Goal: Transaction & Acquisition: Purchase product/service

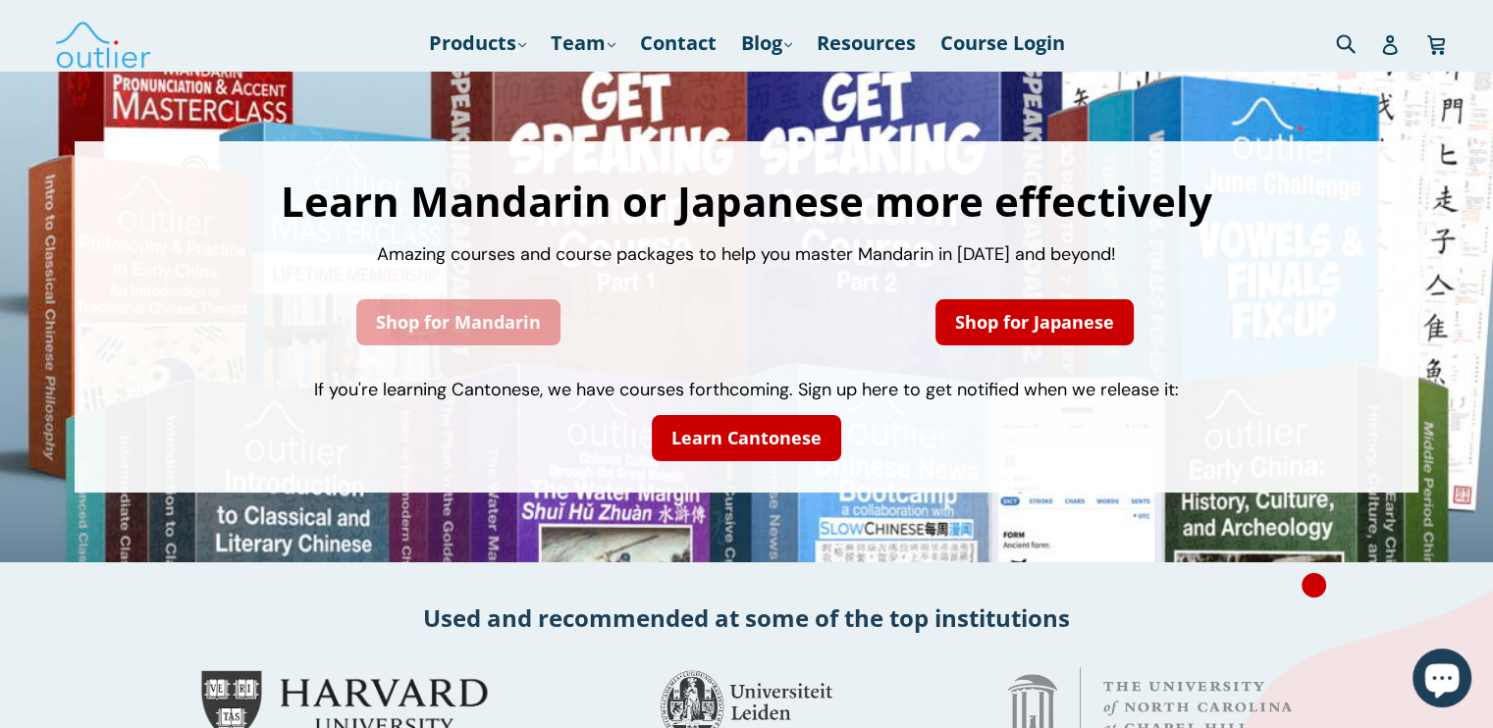
click at [428, 313] on link "Shop for Mandarin" at bounding box center [458, 322] width 204 height 46
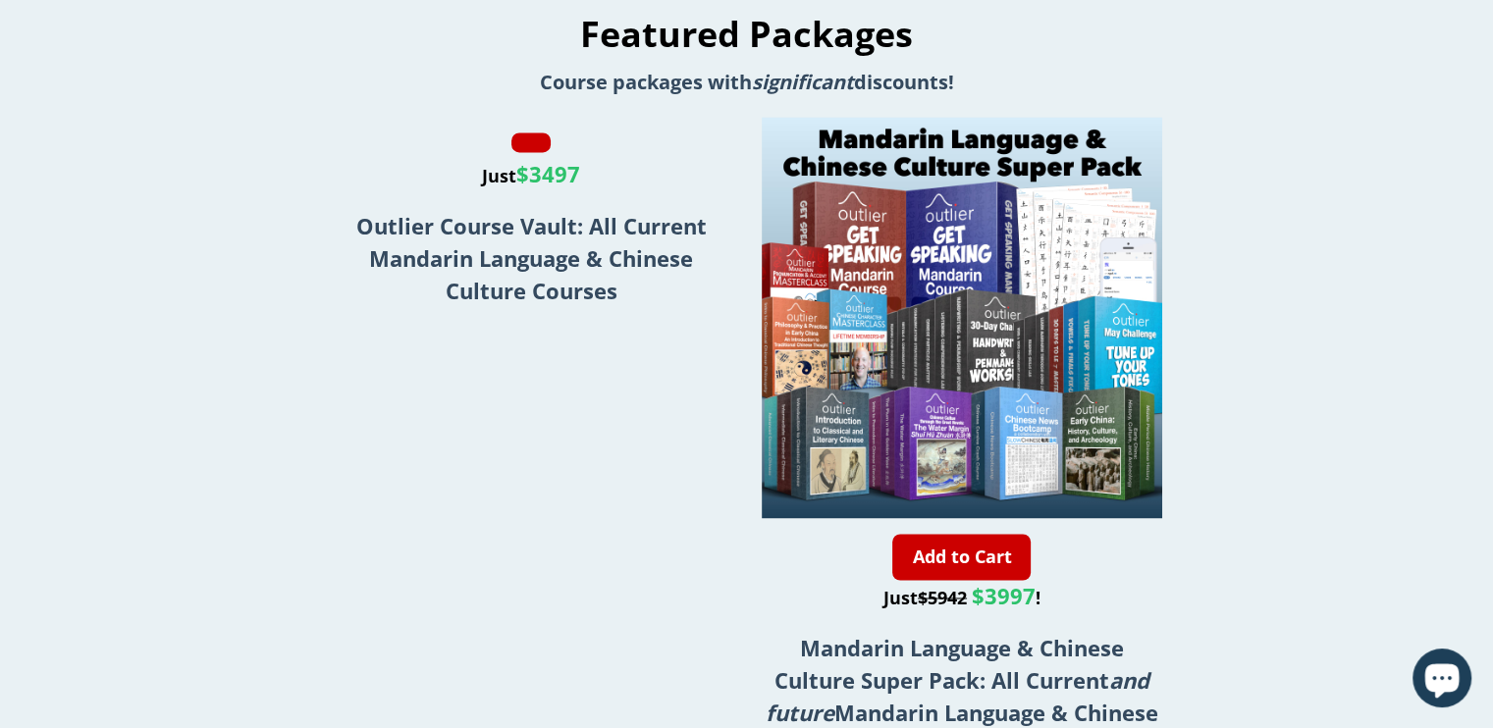
scroll to position [2896, 0]
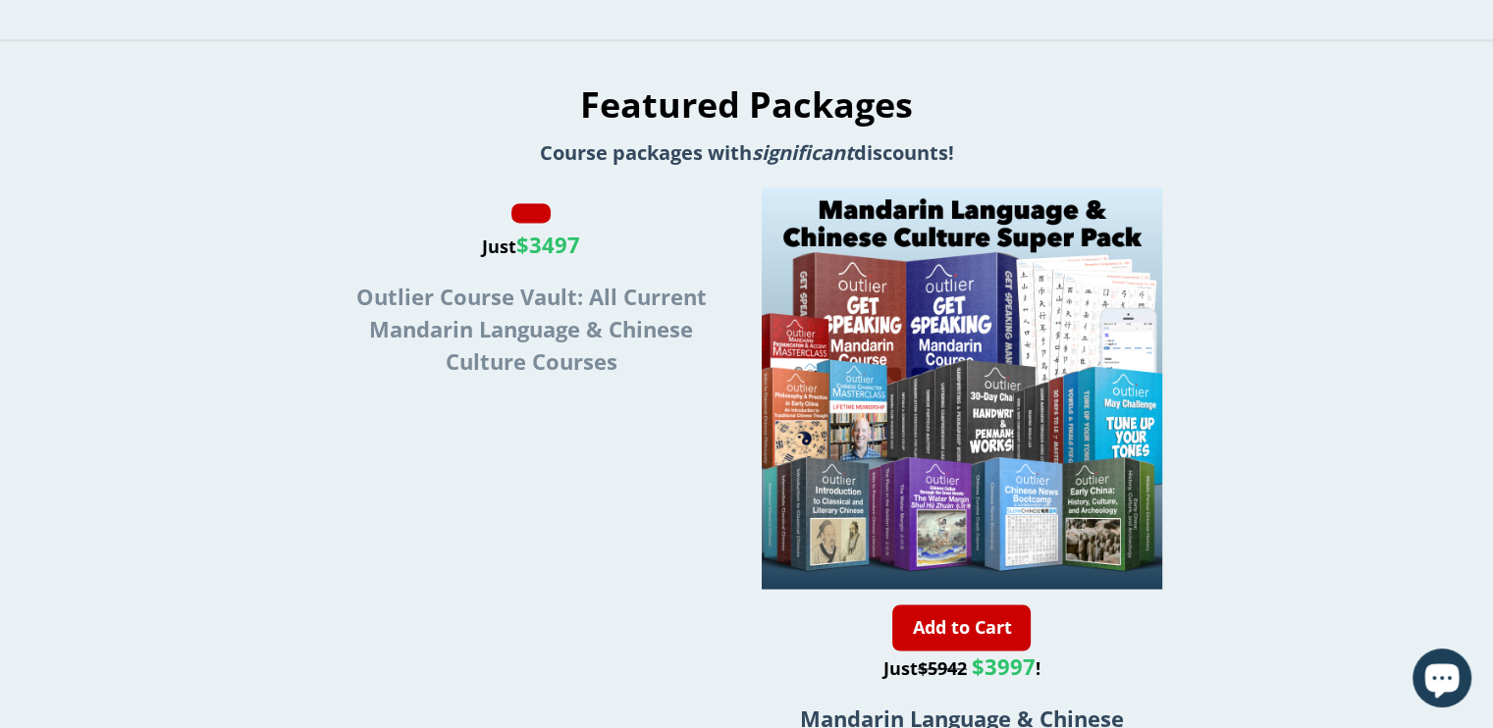
click at [526, 285] on strong "Outlier Course Vault: All Current Mandarin Language & Chinese Culture Courses" at bounding box center [531, 329] width 350 height 94
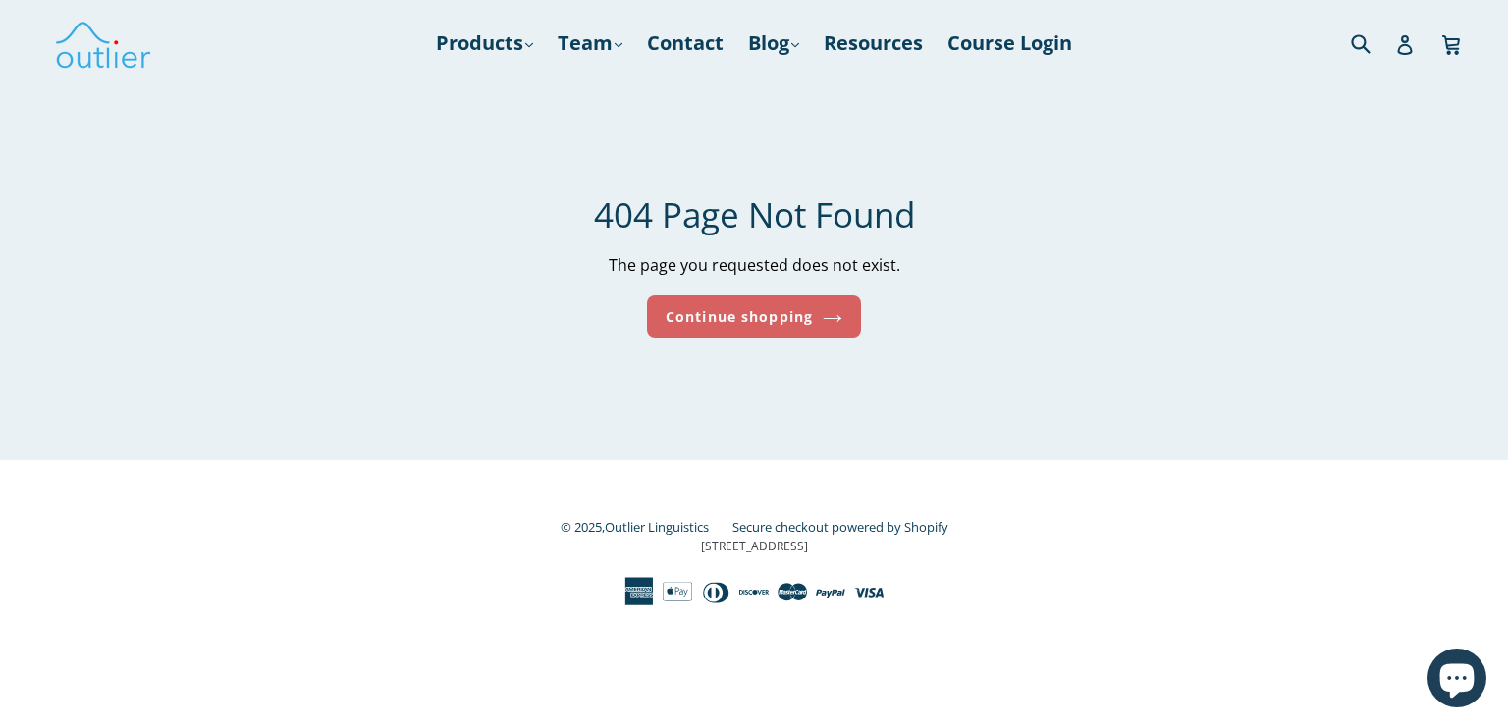
click at [745, 317] on link "Continue shopping" at bounding box center [754, 316] width 214 height 42
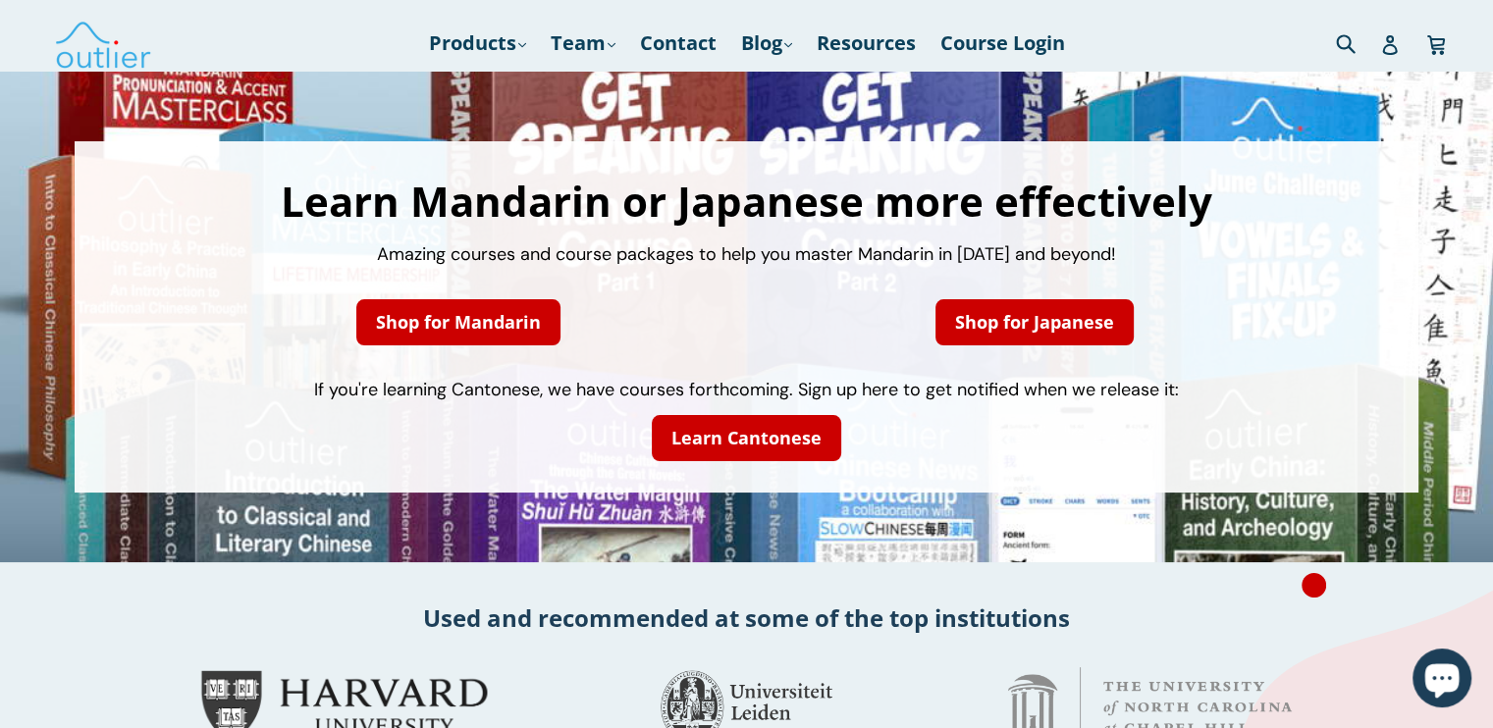
click at [497, 281] on div "Learn Mandarin or Japanese more effectively Amazing courses and course packages…" at bounding box center [746, 317] width 1304 height 312
click at [499, 295] on div "Shop for Mandarin" at bounding box center [459, 323] width 547 height 70
click at [497, 309] on link "Shop for Mandarin" at bounding box center [458, 322] width 204 height 46
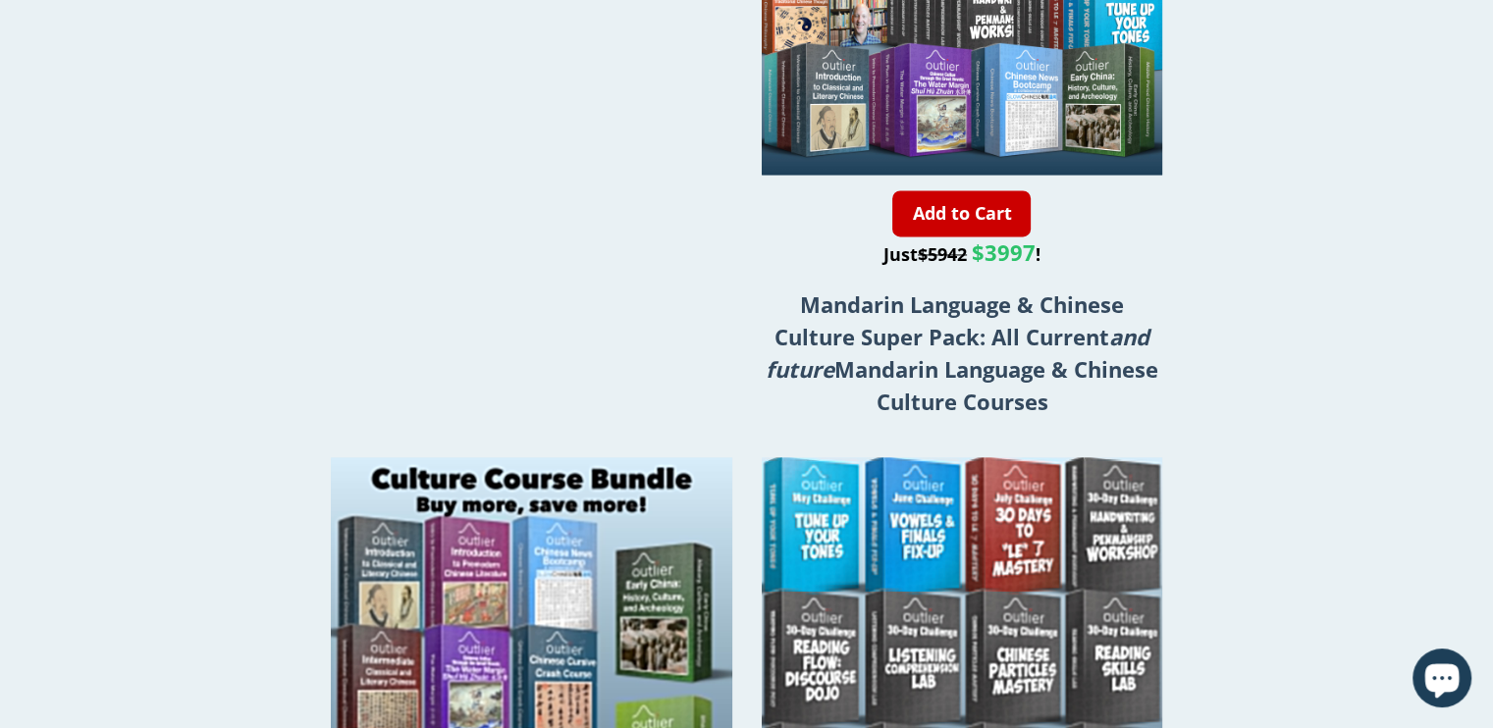
scroll to position [3036, 0]
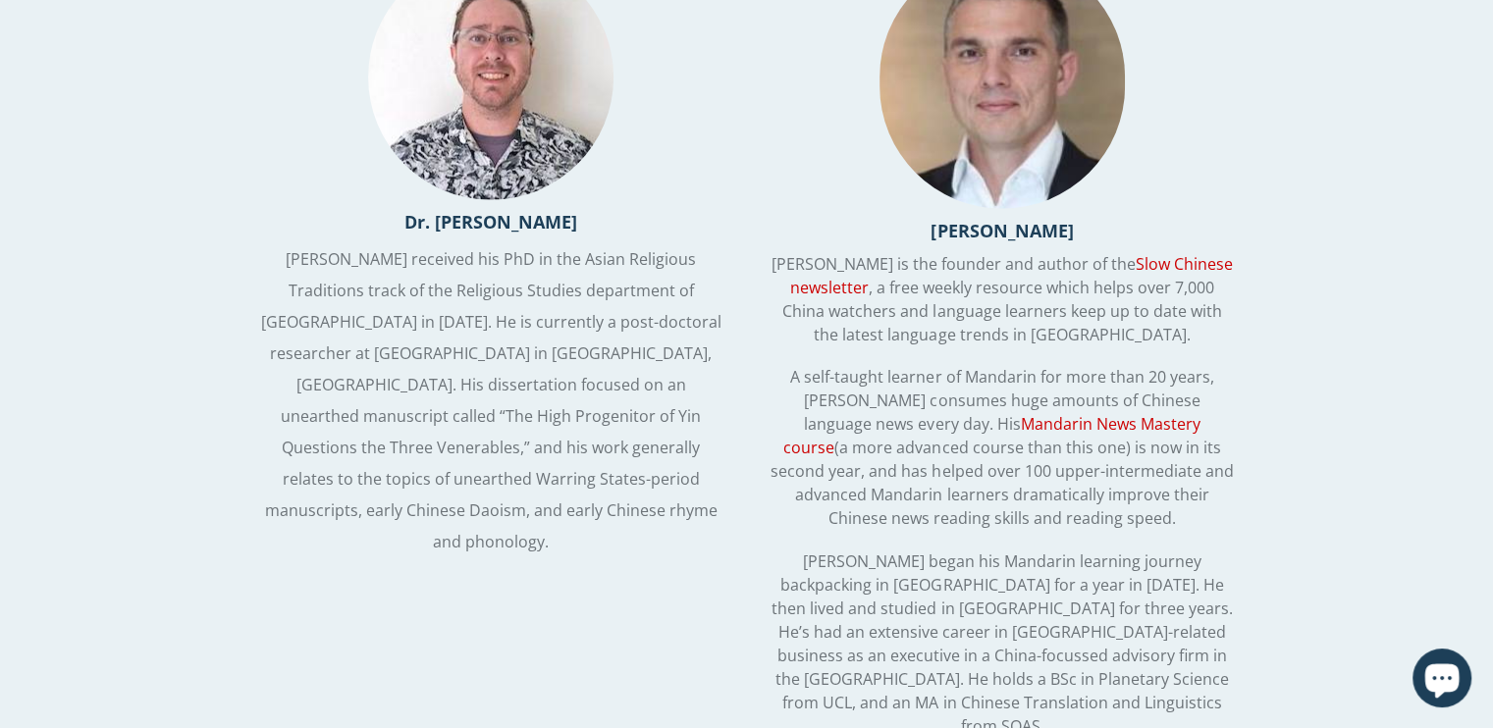
scroll to position [4734, 0]
